Goal: Task Accomplishment & Management: Manage account settings

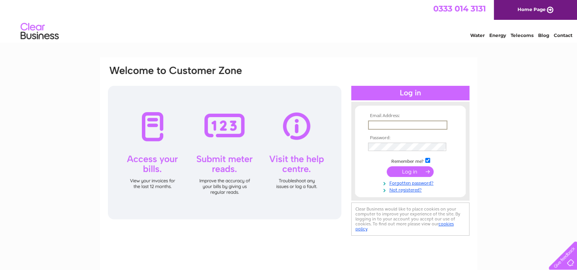
click at [387, 125] on input "text" at bounding box center [407, 125] width 79 height 9
type input "leanne@mctaggartconstruction.co.uk"
click at [415, 166] on input "submit" at bounding box center [410, 171] width 47 height 11
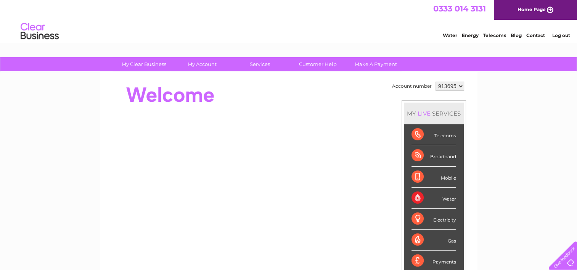
click at [460, 85] on select "913695 927547 941599" at bounding box center [450, 86] width 29 height 9
select select "941599"
click at [436, 82] on select "913695 927547 941599" at bounding box center [450, 86] width 29 height 9
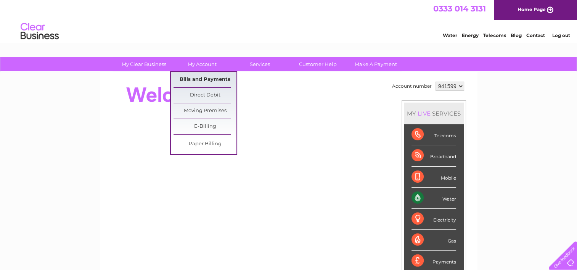
click at [204, 79] on link "Bills and Payments" at bounding box center [205, 79] width 63 height 15
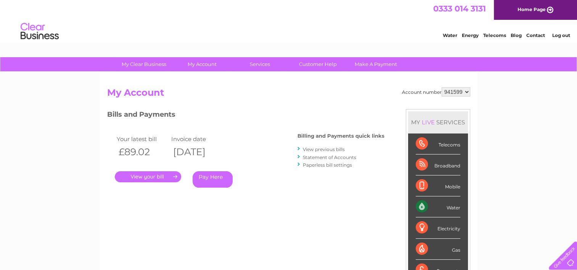
click at [150, 176] on link "." at bounding box center [148, 176] width 66 height 11
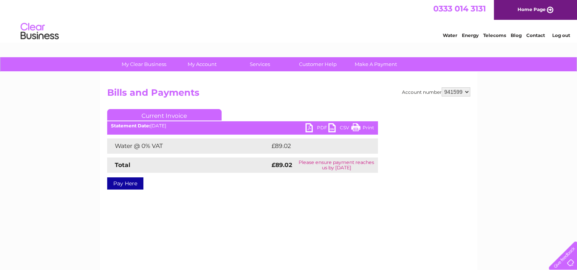
click at [313, 126] on link "PDF" at bounding box center [317, 128] width 23 height 11
click at [559, 37] on link "Log out" at bounding box center [561, 35] width 18 height 6
